Goal: Task Accomplishment & Management: Complete application form

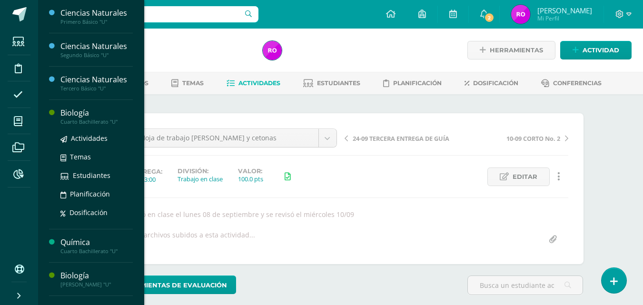
click at [74, 115] on div "Biología" at bounding box center [96, 113] width 72 height 11
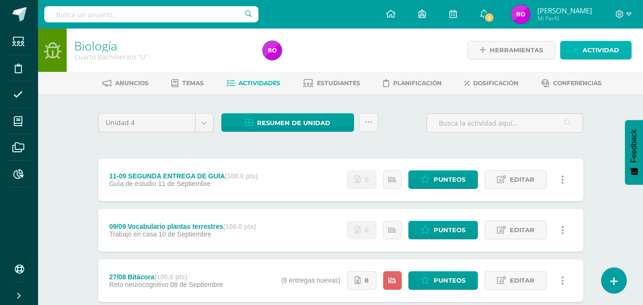
click at [599, 50] on span "Actividad" at bounding box center [601, 50] width 37 height 18
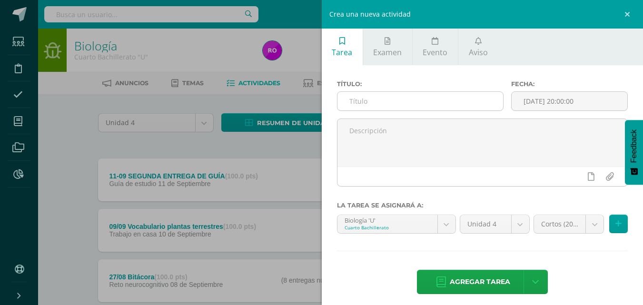
click at [401, 97] on input "text" at bounding box center [421, 101] width 166 height 19
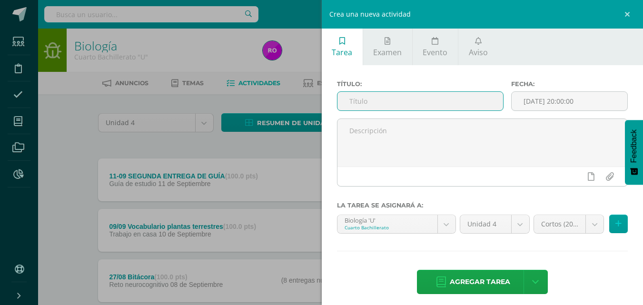
type input "0"
type input "10/09 Autoevaluación capitulo"
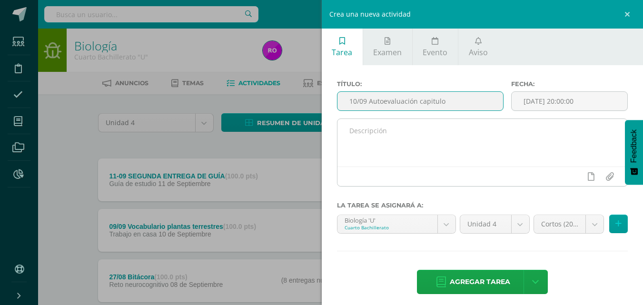
click at [453, 144] on textarea at bounding box center [483, 143] width 290 height 48
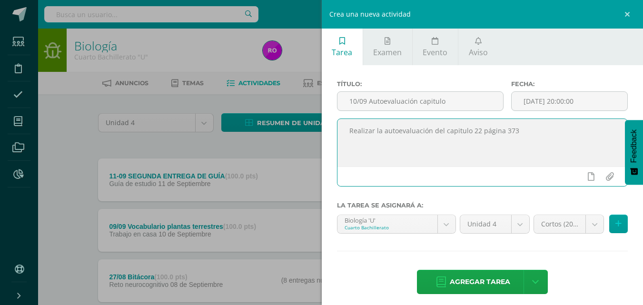
click at [455, 131] on textarea "Realizar la autoevaluación del capitulo 22 página 373" at bounding box center [483, 143] width 290 height 48
click at [520, 129] on textarea "Realizar la autoevaluación del capítulo 22 página 373" at bounding box center [483, 143] width 290 height 48
type textarea "Realizar la autoevaluación del capítulo 22 página 373."
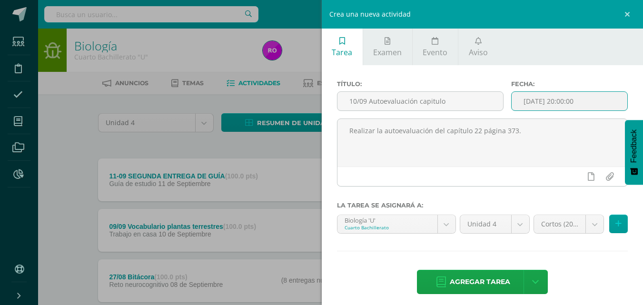
click at [595, 100] on input "[DATE] 20:00:00" at bounding box center [570, 101] width 116 height 19
click at [433, 189] on div "Realizar la autoevaluación del capítulo 22 página 373." at bounding box center [482, 157] width 299 height 76
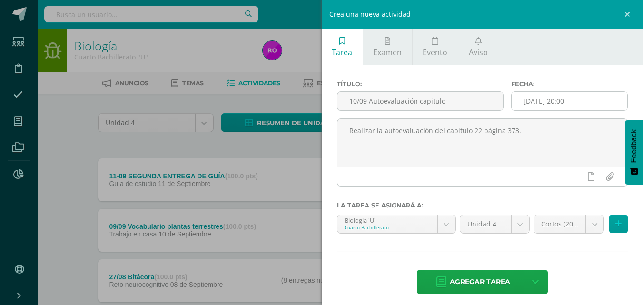
click at [581, 107] on input "2025-09-10 20:00" at bounding box center [570, 101] width 116 height 19
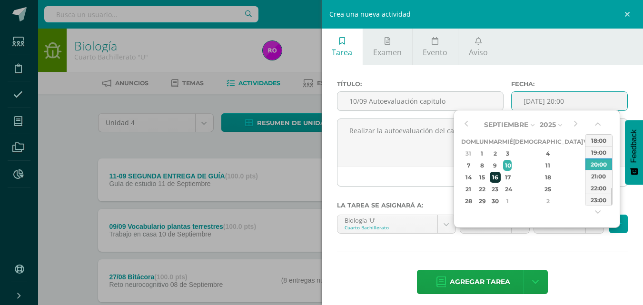
click at [501, 179] on div "16" at bounding box center [495, 177] width 11 height 11
click at [596, 199] on div "23:00" at bounding box center [599, 200] width 27 height 12
type input "2025-09-16 23:00"
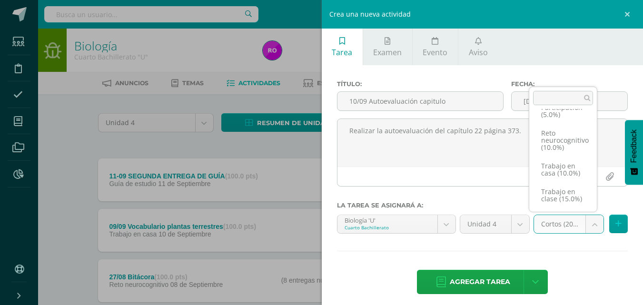
scroll to position [113, 0]
select select "202549"
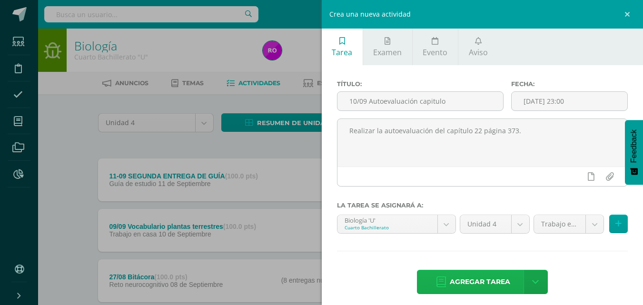
click at [486, 288] on span "Agregar tarea" at bounding box center [480, 281] width 60 height 23
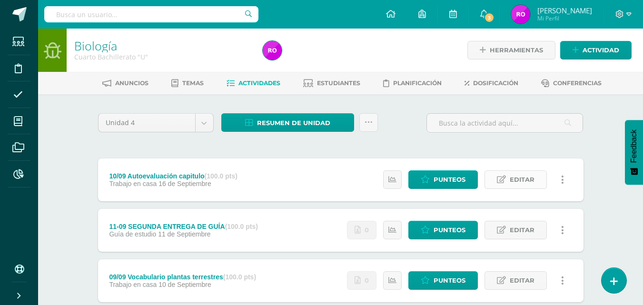
click at [504, 180] on icon at bounding box center [501, 180] width 9 height 8
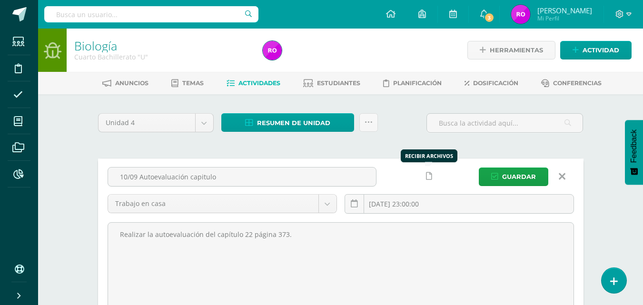
click at [427, 173] on icon at bounding box center [429, 176] width 6 height 8
click at [409, 178] on icon at bounding box center [411, 176] width 8 height 8
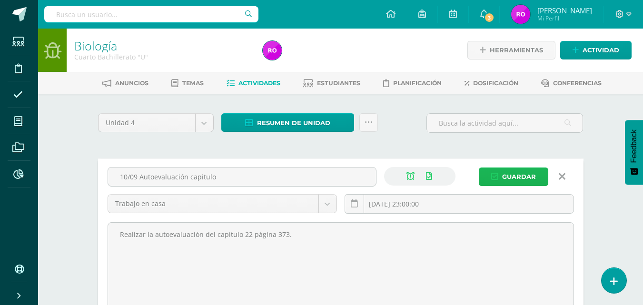
click at [500, 173] on button "Guardar" at bounding box center [514, 177] width 70 height 19
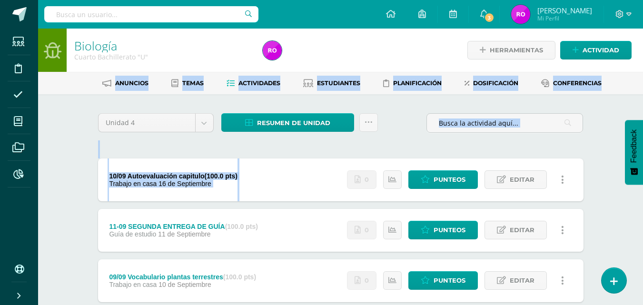
drag, startPoint x: 497, startPoint y: 169, endPoint x: 479, endPoint y: -41, distance: 211.6
